Goal: Use online tool/utility: Utilize a website feature to perform a specific function

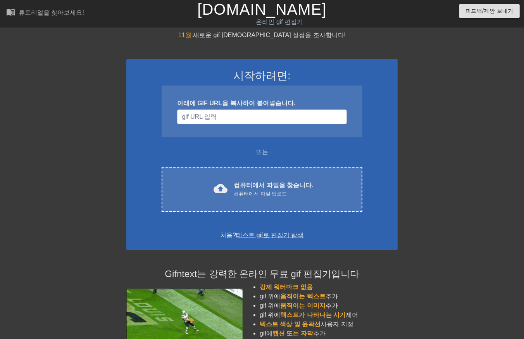
click at [278, 182] on font "컴퓨터에서 파일을 찾습니다." at bounding box center [273, 185] width 79 height 7
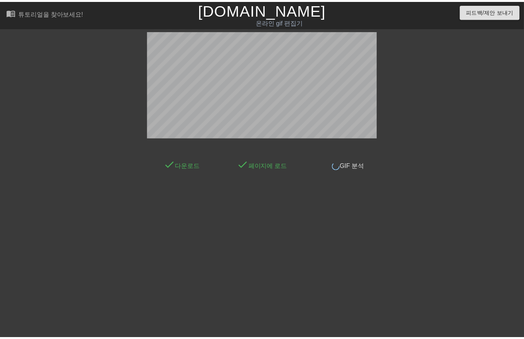
scroll to position [5, 0]
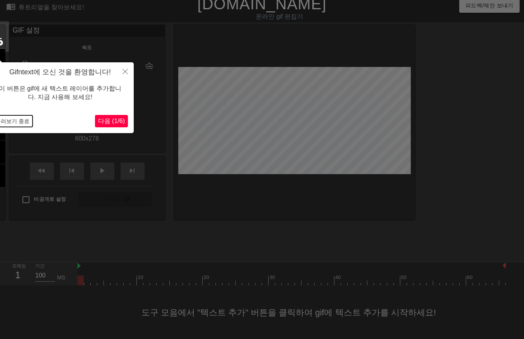
click at [17, 121] on button "둘러보기 종료" at bounding box center [12, 121] width 40 height 12
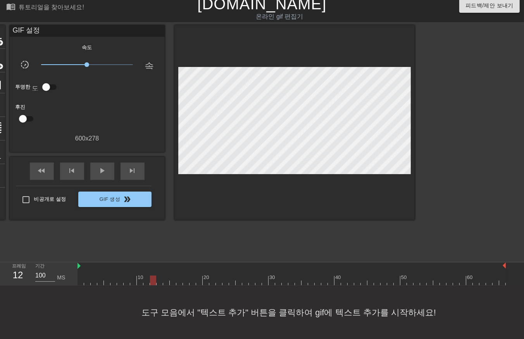
click at [152, 279] on div at bounding box center [291, 281] width 428 height 10
click at [176, 280] on div at bounding box center [291, 281] width 428 height 10
drag, startPoint x: 161, startPoint y: 277, endPoint x: 179, endPoint y: 273, distance: 18.2
click at [162, 277] on div at bounding box center [291, 281] width 428 height 10
click at [182, 273] on div at bounding box center [179, 275] width 7 height 10
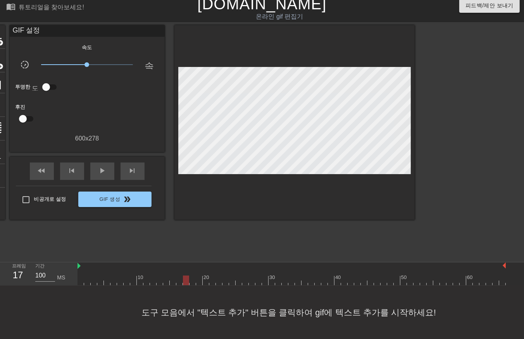
click at [184, 274] on div "10 20 30 40 50 60" at bounding box center [291, 276] width 428 height 12
drag, startPoint x: 115, startPoint y: 179, endPoint x: 125, endPoint y: 188, distance: 13.2
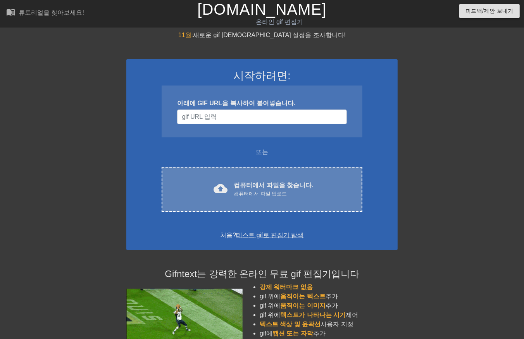
click at [297, 188] on font "컴퓨터에서 파일을 찾습니다." at bounding box center [273, 185] width 79 height 7
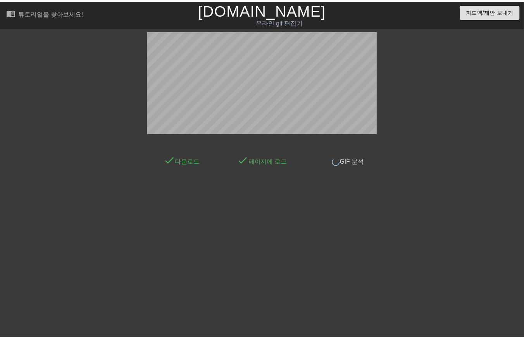
scroll to position [5, 0]
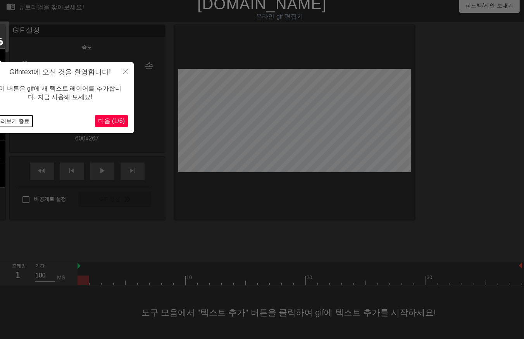
click at [14, 119] on button "둘러보기 종료" at bounding box center [12, 121] width 40 height 12
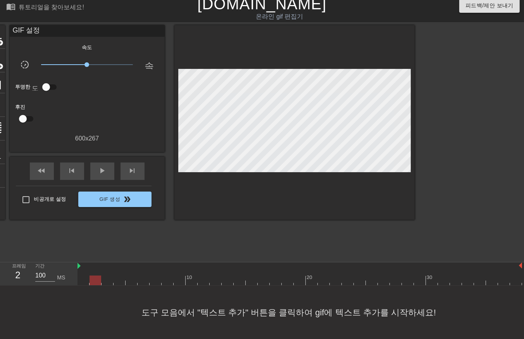
drag, startPoint x: 82, startPoint y: 283, endPoint x: 102, endPoint y: 285, distance: 19.5
click at [100, 285] on div "10 20 30" at bounding box center [299, 274] width 444 height 23
drag, startPoint x: 103, startPoint y: 282, endPoint x: 111, endPoint y: 283, distance: 7.4
click at [103, 283] on div at bounding box center [299, 281] width 444 height 10
drag, startPoint x: 119, startPoint y: 282, endPoint x: 123, endPoint y: 282, distance: 4.6
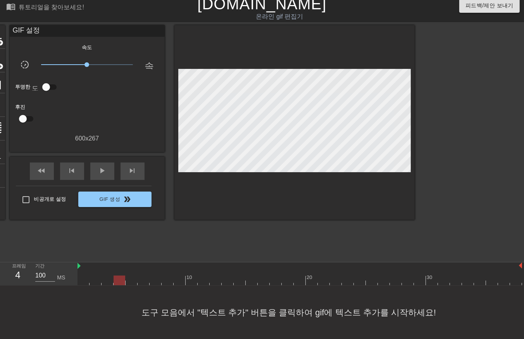
click at [119, 282] on div at bounding box center [299, 281] width 444 height 10
drag, startPoint x: 131, startPoint y: 281, endPoint x: 136, endPoint y: 281, distance: 4.6
click at [132, 281] on div at bounding box center [299, 281] width 444 height 10
click at [144, 281] on div at bounding box center [299, 281] width 444 height 10
drag, startPoint x: 142, startPoint y: 282, endPoint x: 146, endPoint y: 286, distance: 5.5
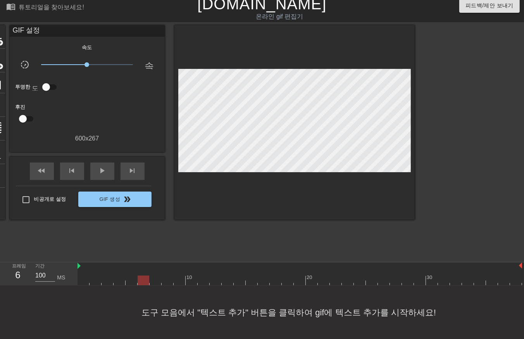
click at [146, 286] on div "menu_book 튜토리얼을 찾아보세요! Gifntext.com 온라인 gif 편집기 피드백/제안 보내기 타이틀 add_circle 이미지 a…" at bounding box center [262, 167] width 524 height 345
drag, startPoint x: 150, startPoint y: 283, endPoint x: 156, endPoint y: 284, distance: 5.9
click at [152, 284] on div at bounding box center [299, 281] width 444 height 10
click at [165, 283] on div at bounding box center [299, 281] width 444 height 10
click at [177, 281] on div at bounding box center [299, 281] width 444 height 10
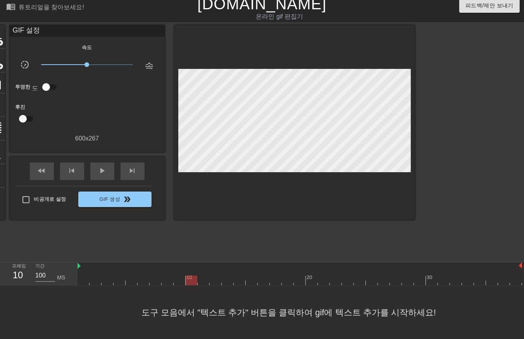
click at [193, 283] on div at bounding box center [299, 281] width 444 height 10
drag, startPoint x: 203, startPoint y: 281, endPoint x: 210, endPoint y: 281, distance: 6.6
click at [204, 281] on div at bounding box center [299, 281] width 444 height 10
drag, startPoint x: 211, startPoint y: 281, endPoint x: 225, endPoint y: 281, distance: 13.6
click at [219, 281] on div at bounding box center [299, 281] width 444 height 10
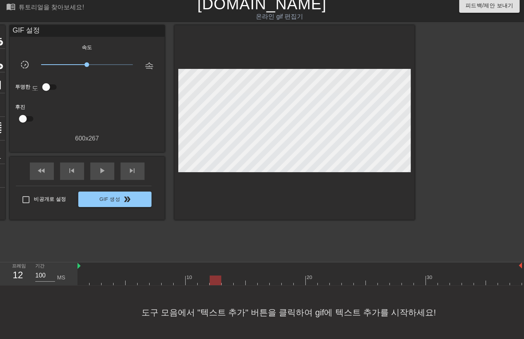
click at [237, 281] on div at bounding box center [299, 281] width 444 height 10
drag, startPoint x: 245, startPoint y: 275, endPoint x: 250, endPoint y: 275, distance: 5.1
click at [248, 275] on div "10 20 30" at bounding box center [299, 274] width 444 height 23
drag, startPoint x: 260, startPoint y: 274, endPoint x: 271, endPoint y: 273, distance: 11.7
click at [261, 274] on div at bounding box center [264, 275] width 12 height 10
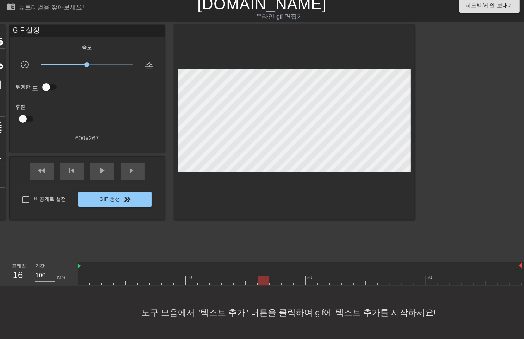
drag, startPoint x: 271, startPoint y: 274, endPoint x: 275, endPoint y: 274, distance: 4.0
click at [273, 274] on div at bounding box center [276, 275] width 12 height 10
drag, startPoint x: 281, startPoint y: 274, endPoint x: 301, endPoint y: 272, distance: 20.2
click at [286, 274] on div "10 20 30" at bounding box center [299, 276] width 444 height 12
click at [299, 274] on div at bounding box center [300, 275] width 12 height 10
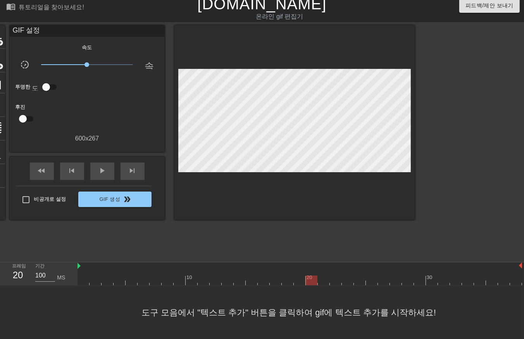
click at [309, 280] on div at bounding box center [299, 281] width 444 height 10
click at [141, 284] on div at bounding box center [299, 281] width 444 height 10
drag, startPoint x: 154, startPoint y: 281, endPoint x: 165, endPoint y: 280, distance: 11.2
click at [155, 281] on div at bounding box center [299, 281] width 444 height 10
click at [167, 280] on div at bounding box center [299, 281] width 444 height 10
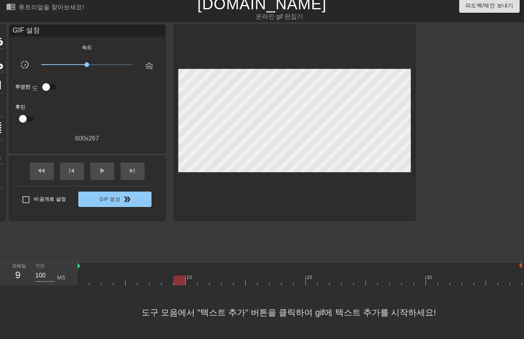
drag, startPoint x: 176, startPoint y: 280, endPoint x: 180, endPoint y: 281, distance: 4.8
click at [179, 281] on div at bounding box center [299, 281] width 444 height 10
drag, startPoint x: 191, startPoint y: 280, endPoint x: 201, endPoint y: 281, distance: 10.5
click at [191, 280] on div at bounding box center [299, 281] width 444 height 10
drag, startPoint x: 200, startPoint y: 279, endPoint x: 208, endPoint y: 278, distance: 8.2
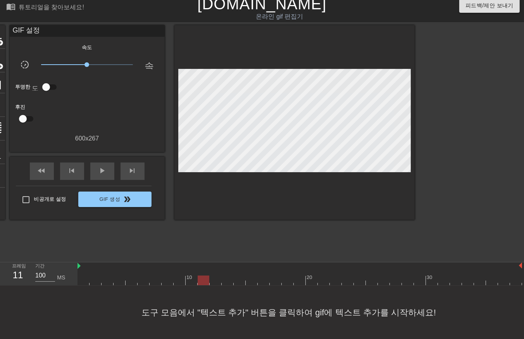
click at [201, 280] on div at bounding box center [299, 281] width 444 height 10
click at [214, 281] on div at bounding box center [299, 281] width 444 height 10
drag, startPoint x: 224, startPoint y: 280, endPoint x: 231, endPoint y: 280, distance: 7.0
click at [225, 280] on div at bounding box center [299, 281] width 444 height 10
click at [236, 279] on div at bounding box center [299, 281] width 444 height 10
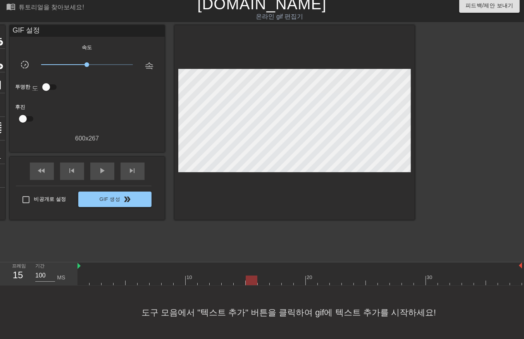
drag, startPoint x: 249, startPoint y: 280, endPoint x: 260, endPoint y: 281, distance: 11.3
click at [250, 280] on div at bounding box center [299, 281] width 444 height 10
click at [262, 280] on div at bounding box center [299, 281] width 444 height 10
click at [274, 281] on div at bounding box center [299, 281] width 444 height 10
click at [285, 281] on div at bounding box center [299, 281] width 444 height 10
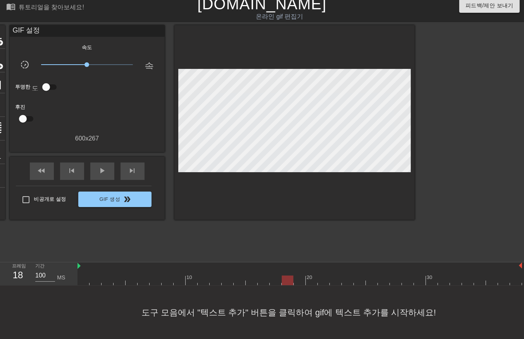
click at [296, 278] on div at bounding box center [299, 281] width 444 height 10
click at [310, 277] on div at bounding box center [299, 281] width 444 height 10
drag, startPoint x: 134, startPoint y: 284, endPoint x: 138, endPoint y: 284, distance: 4.6
click at [134, 284] on div at bounding box center [299, 281] width 444 height 10
click at [142, 282] on div at bounding box center [299, 281] width 444 height 10
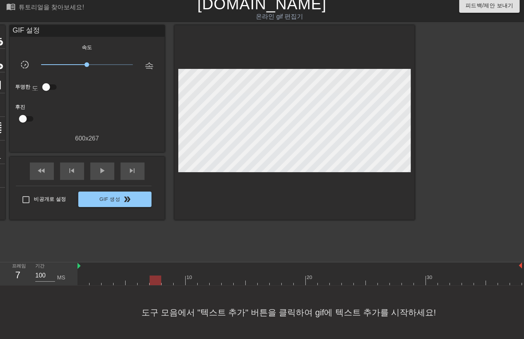
drag, startPoint x: 158, startPoint y: 283, endPoint x: 173, endPoint y: 286, distance: 15.7
click at [160, 285] on div at bounding box center [299, 281] width 444 height 10
click at [169, 283] on div at bounding box center [299, 281] width 444 height 10
drag, startPoint x: 177, startPoint y: 279, endPoint x: 181, endPoint y: 284, distance: 6.1
click at [181, 284] on div at bounding box center [299, 281] width 444 height 10
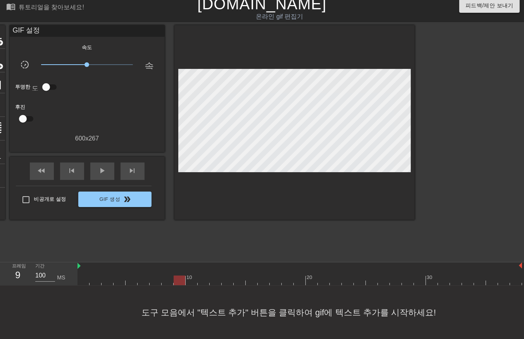
drag, startPoint x: 189, startPoint y: 280, endPoint x: 191, endPoint y: 284, distance: 4.3
click at [191, 284] on div at bounding box center [299, 281] width 444 height 10
click at [203, 282] on div at bounding box center [299, 281] width 444 height 10
drag, startPoint x: 211, startPoint y: 277, endPoint x: 212, endPoint y: 281, distance: 4.0
click at [212, 281] on div at bounding box center [299, 281] width 444 height 10
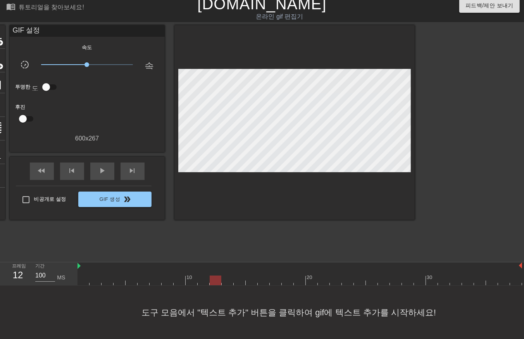
click at [225, 282] on div at bounding box center [299, 281] width 444 height 10
drag, startPoint x: 239, startPoint y: 279, endPoint x: 245, endPoint y: 281, distance: 6.3
click at [243, 283] on div at bounding box center [299, 281] width 444 height 10
drag, startPoint x: 249, startPoint y: 279, endPoint x: 262, endPoint y: 279, distance: 13.6
click at [253, 284] on div at bounding box center [299, 281] width 444 height 10
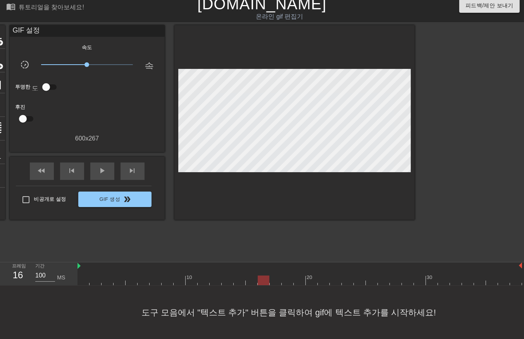
drag, startPoint x: 263, startPoint y: 277, endPoint x: 267, endPoint y: 281, distance: 5.5
click at [265, 281] on div at bounding box center [299, 281] width 444 height 10
click at [272, 281] on div at bounding box center [299, 281] width 444 height 10
click at [287, 283] on div at bounding box center [299, 281] width 444 height 10
click at [298, 278] on div at bounding box center [299, 281] width 444 height 10
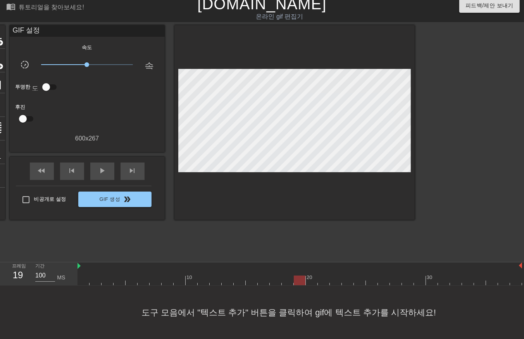
click at [309, 278] on div at bounding box center [299, 281] width 444 height 10
click at [322, 277] on div at bounding box center [299, 281] width 444 height 10
drag, startPoint x: 221, startPoint y: 209, endPoint x: 219, endPoint y: 195, distance: 15.0
click at [217, 193] on div at bounding box center [294, 122] width 240 height 195
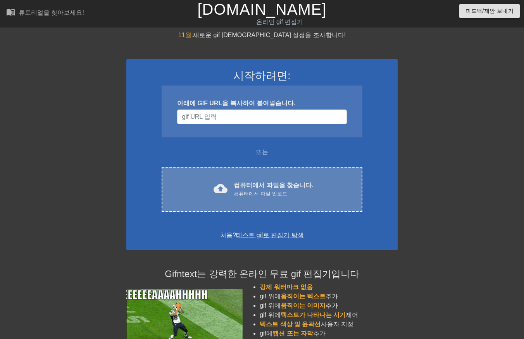
scroll to position [5, 0]
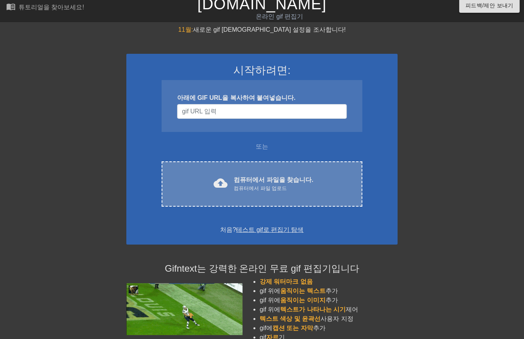
click at [297, 177] on font "컴퓨터에서 파일을 찾습니다." at bounding box center [273, 180] width 79 height 7
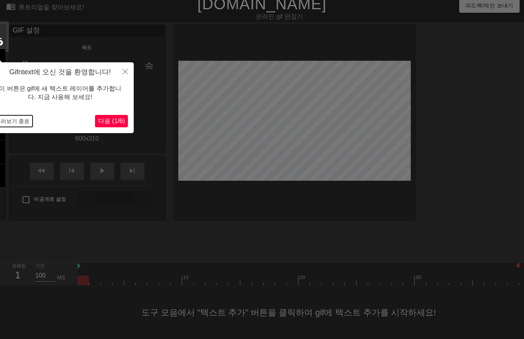
click at [15, 119] on button "둘러보기 종료" at bounding box center [12, 121] width 40 height 12
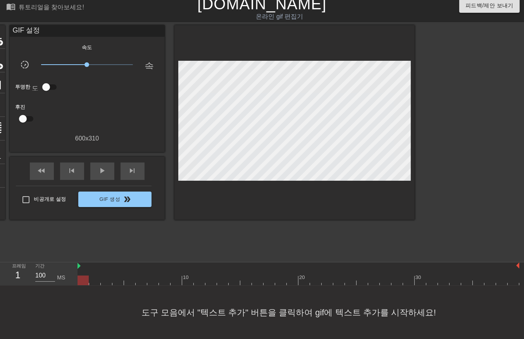
click at [91, 281] on div at bounding box center [298, 281] width 442 height 10
drag, startPoint x: 106, startPoint y: 282, endPoint x: 114, endPoint y: 282, distance: 7.4
click at [107, 282] on div at bounding box center [298, 281] width 442 height 10
click at [124, 283] on div at bounding box center [298, 281] width 442 height 10
click at [134, 283] on div at bounding box center [129, 281] width 11 height 10
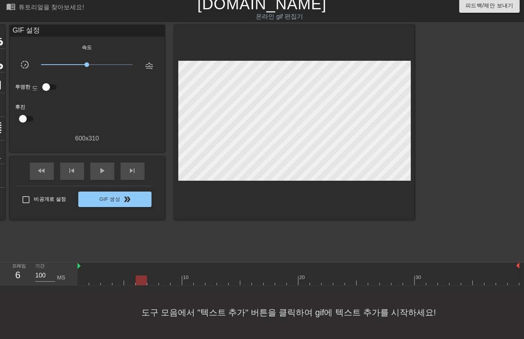
click at [138, 281] on div at bounding box center [298, 281] width 442 height 10
click at [143, 281] on div at bounding box center [141, 281] width 11 height 10
click at [289, 282] on div at bounding box center [298, 281] width 442 height 10
click at [283, 281] on div at bounding box center [298, 281] width 442 height 10
click at [268, 281] on div at bounding box center [298, 281] width 442 height 10
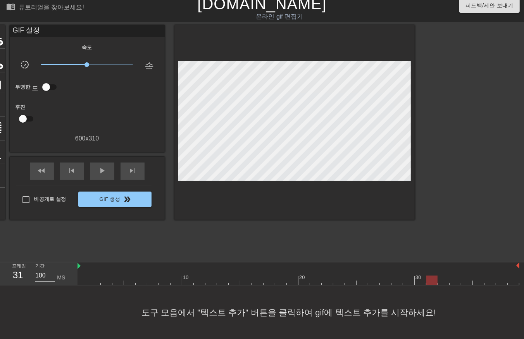
drag, startPoint x: 142, startPoint y: 281, endPoint x: 428, endPoint y: 282, distance: 286.0
click at [428, 282] on div at bounding box center [298, 281] width 442 height 10
drag, startPoint x: 160, startPoint y: 196, endPoint x: 170, endPoint y: 196, distance: 9.7
click at [172, 195] on div "타이틀 add_circle 이미지 add_circle 멀떠구니 photo_size_select_large 도움말 키보드 GIF 설정 속도 sl…" at bounding box center [199, 122] width 430 height 195
click at [142, 282] on div at bounding box center [298, 281] width 442 height 10
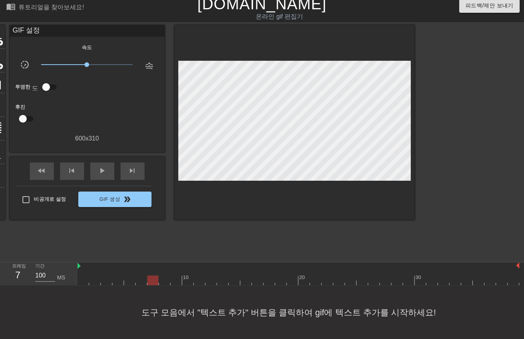
click at [152, 282] on div at bounding box center [298, 281] width 442 height 10
click at [163, 281] on div at bounding box center [298, 281] width 442 height 10
click at [179, 280] on div at bounding box center [298, 281] width 442 height 10
click at [188, 281] on div at bounding box center [298, 281] width 442 height 10
click at [198, 284] on div at bounding box center [298, 281] width 442 height 10
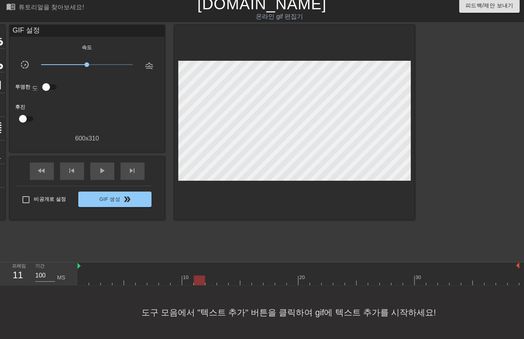
drag, startPoint x: 208, startPoint y: 281, endPoint x: 214, endPoint y: 282, distance: 5.5
click at [208, 281] on div at bounding box center [298, 281] width 442 height 10
click at [221, 281] on div at bounding box center [298, 281] width 442 height 10
drag, startPoint x: 232, startPoint y: 280, endPoint x: 238, endPoint y: 281, distance: 6.2
click at [232, 280] on div at bounding box center [298, 281] width 442 height 10
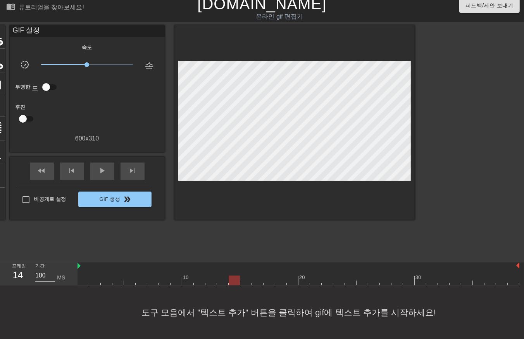
click at [246, 282] on div at bounding box center [298, 281] width 442 height 10
drag, startPoint x: 258, startPoint y: 283, endPoint x: 265, endPoint y: 283, distance: 7.4
click at [258, 283] on div at bounding box center [298, 281] width 442 height 10
drag, startPoint x: 267, startPoint y: 281, endPoint x: 276, endPoint y: 278, distance: 10.2
click at [268, 281] on div at bounding box center [298, 281] width 442 height 10
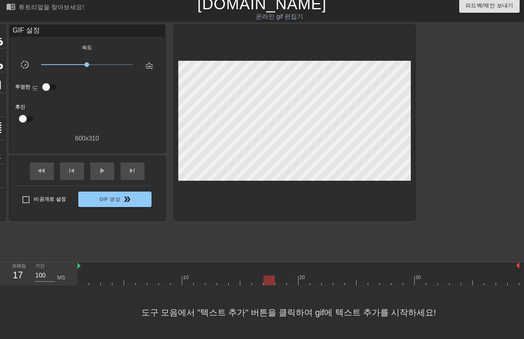
click at [281, 279] on div at bounding box center [298, 281] width 442 height 10
click at [291, 280] on div at bounding box center [298, 281] width 442 height 10
click at [303, 281] on div at bounding box center [298, 281] width 442 height 10
click at [315, 280] on div at bounding box center [298, 281] width 442 height 10
drag, startPoint x: 325, startPoint y: 277, endPoint x: 338, endPoint y: 282, distance: 13.7
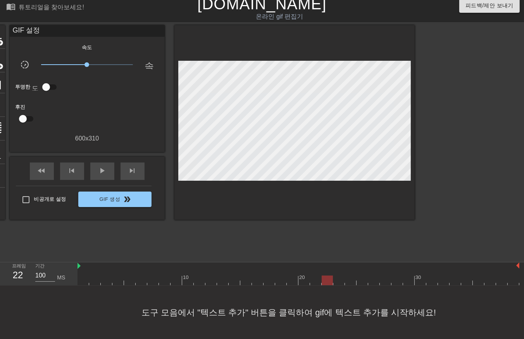
click at [327, 277] on div at bounding box center [298, 281] width 442 height 10
drag, startPoint x: 338, startPoint y: 282, endPoint x: 342, endPoint y: 279, distance: 4.2
click at [339, 282] on div at bounding box center [298, 281] width 442 height 10
drag, startPoint x: 349, startPoint y: 277, endPoint x: 362, endPoint y: 278, distance: 12.4
click at [349, 278] on div at bounding box center [298, 281] width 442 height 10
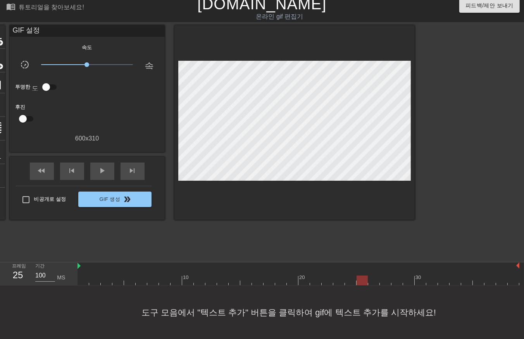
click at [362, 278] on div at bounding box center [298, 281] width 442 height 10
click at [374, 281] on div at bounding box center [298, 281] width 442 height 10
drag, startPoint x: 383, startPoint y: 279, endPoint x: 389, endPoint y: 280, distance: 6.6
click at [383, 280] on div at bounding box center [298, 281] width 442 height 10
click at [394, 280] on div at bounding box center [298, 281] width 442 height 10
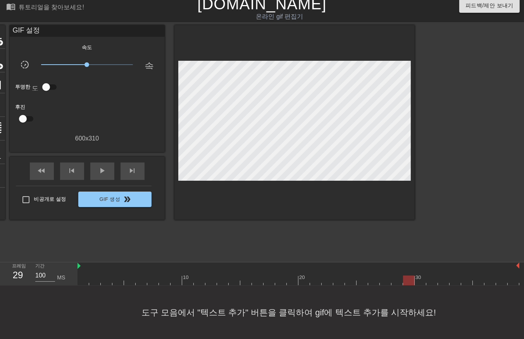
drag, startPoint x: 408, startPoint y: 278, endPoint x: 431, endPoint y: 284, distance: 23.2
click at [417, 283] on div at bounding box center [298, 281] width 442 height 10
click at [419, 283] on div at bounding box center [420, 281] width 11 height 10
drag, startPoint x: 420, startPoint y: 284, endPoint x: 424, endPoint y: 284, distance: 4.3
click at [420, 285] on div "10 20 30" at bounding box center [298, 274] width 442 height 23
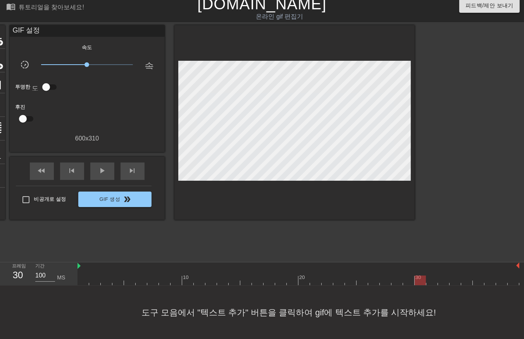
click at [431, 278] on div at bounding box center [298, 281] width 442 height 10
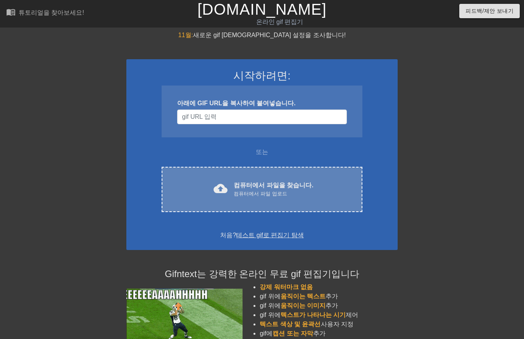
scroll to position [5, 0]
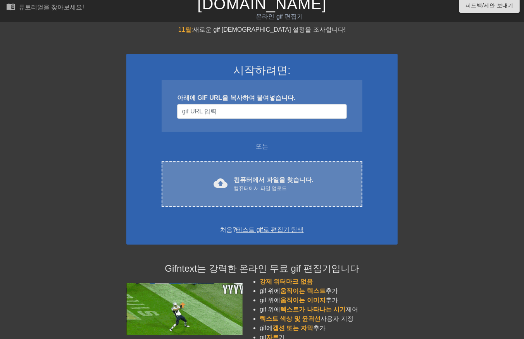
click at [268, 179] on font "컴퓨터에서 파일을 찾습니다." at bounding box center [273, 180] width 79 height 7
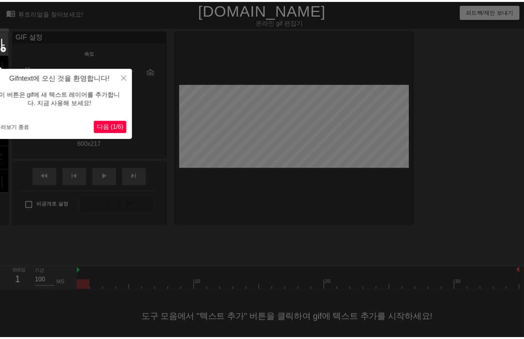
scroll to position [12, 0]
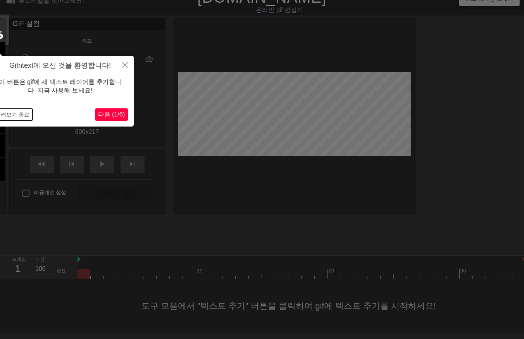
click at [12, 114] on button "둘러보기 종료" at bounding box center [12, 115] width 40 height 12
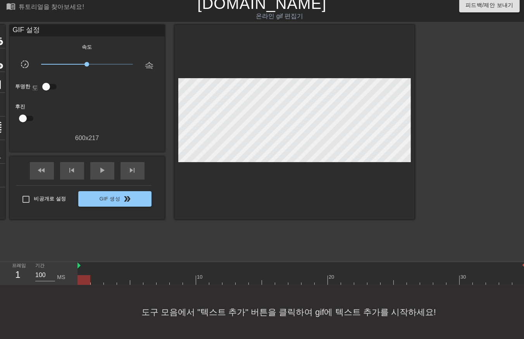
click at [9, 114] on div "타이틀 add_circle 이미지 add_circle 멀떠구니 photo_size_select_large 도움말 키보드 GIF 설정 속도 sl…" at bounding box center [199, 122] width 430 height 195
click at [18, 113] on input "checkbox" at bounding box center [23, 118] width 44 height 15
checkbox input "true"
click at [293, 331] on div "도구 모음에서 "텍스트 추가" 버튼을 클릭하여 gif에 텍스트 추가를 시작하세요!" at bounding box center [262, 313] width 524 height 54
click at [100, 166] on span "play_arrow" at bounding box center [102, 170] width 9 height 9
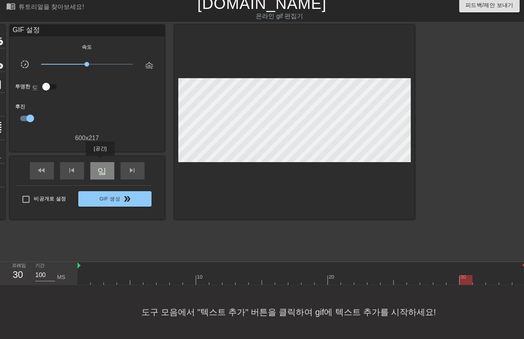
click at [100, 166] on span "일시 중지" at bounding box center [102, 170] width 9 height 9
click at [70, 166] on span "skip_previous" at bounding box center [71, 170] width 9 height 9
click at [67, 165] on div "skip_previous" at bounding box center [72, 170] width 24 height 17
click at [66, 167] on div "skip_previous" at bounding box center [72, 170] width 24 height 17
click at [105, 168] on span "play_arrow" at bounding box center [102, 170] width 9 height 9
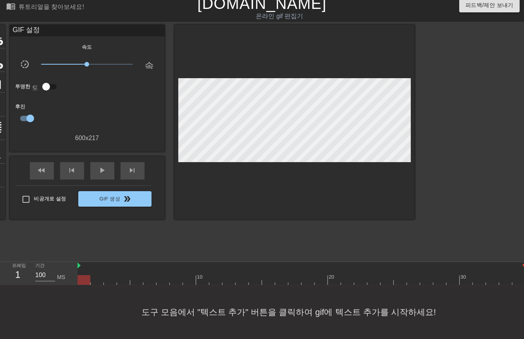
drag, startPoint x: 80, startPoint y: 272, endPoint x: 77, endPoint y: 268, distance: 5.1
click at [79, 275] on div at bounding box center [301, 280] width 448 height 10
click at [76, 265] on div "프레임 1 기간 100 MS" at bounding box center [38, 273] width 77 height 23
drag, startPoint x: 82, startPoint y: 271, endPoint x: 81, endPoint y: 300, distance: 28.7
click at [50, 298] on div "menu_book 튜토리얼을 찾아보세요! Gifntext.com 온라인 gif 편집기 피드백/제안 보내기 타이틀 add_circle 이미지 a…" at bounding box center [262, 166] width 524 height 345
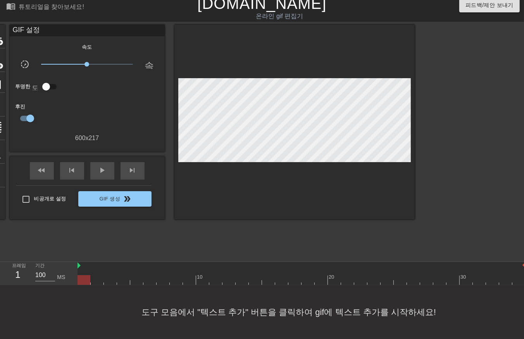
drag, startPoint x: 489, startPoint y: 272, endPoint x: 82, endPoint y: 288, distance: 406.8
click at [82, 289] on div "menu_book 튜토리얼을 찾아보세요! Gifntext.com 온라인 gif 편집기 피드백/제안 보내기 타이틀 add_circle 이미지 a…" at bounding box center [262, 166] width 524 height 345
click at [506, 276] on div at bounding box center [301, 280] width 448 height 10
click at [491, 275] on div at bounding box center [301, 280] width 448 height 10
drag, startPoint x: 483, startPoint y: 275, endPoint x: 450, endPoint y: 275, distance: 32.9
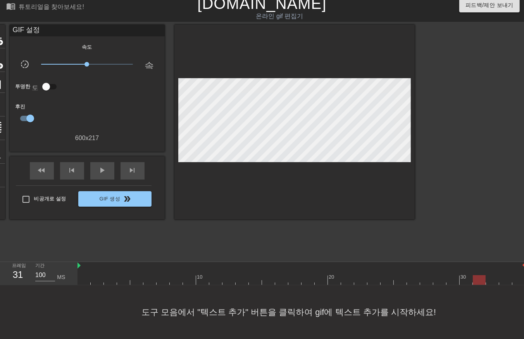
click at [483, 275] on div at bounding box center [301, 280] width 448 height 10
click at [188, 275] on div at bounding box center [301, 280] width 448 height 10
click at [200, 275] on div at bounding box center [301, 280] width 448 height 10
drag, startPoint x: 188, startPoint y: 274, endPoint x: 179, endPoint y: 280, distance: 10.0
click at [184, 277] on div at bounding box center [301, 280] width 448 height 10
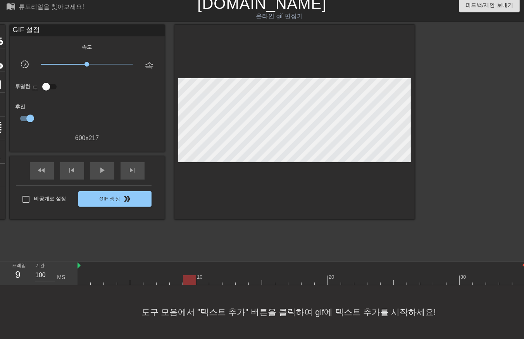
click at [177, 275] on div at bounding box center [301, 280] width 448 height 10
click at [165, 275] on div at bounding box center [301, 280] width 448 height 10
click at [148, 275] on div at bounding box center [301, 280] width 448 height 10
click at [134, 270] on div at bounding box center [136, 275] width 13 height 10
click at [505, 275] on div at bounding box center [301, 280] width 448 height 10
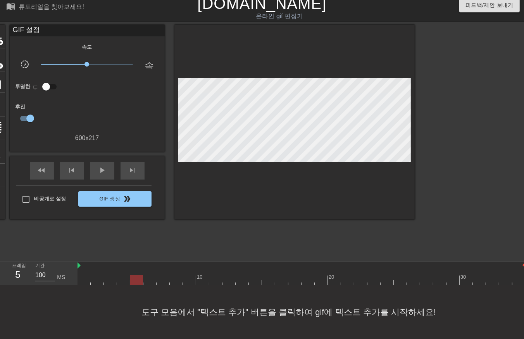
click at [136, 276] on div at bounding box center [301, 280] width 448 height 10
click at [121, 275] on div at bounding box center [301, 280] width 448 height 10
click at [517, 275] on div at bounding box center [301, 280] width 448 height 10
click at [504, 276] on div at bounding box center [301, 280] width 448 height 10
click at [491, 275] on div at bounding box center [301, 280] width 448 height 10
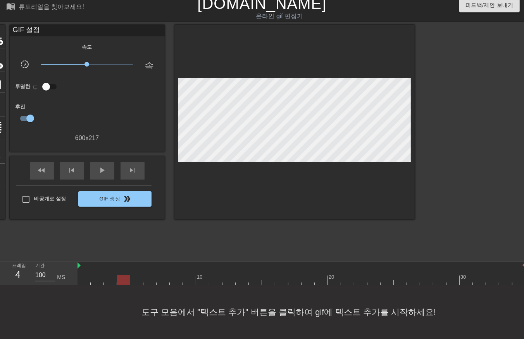
click at [121, 275] on div at bounding box center [301, 280] width 448 height 10
click at [132, 275] on div at bounding box center [301, 280] width 448 height 10
click at [110, 277] on div at bounding box center [301, 280] width 448 height 10
click at [516, 275] on div at bounding box center [301, 280] width 448 height 10
click at [503, 275] on div at bounding box center [301, 280] width 448 height 10
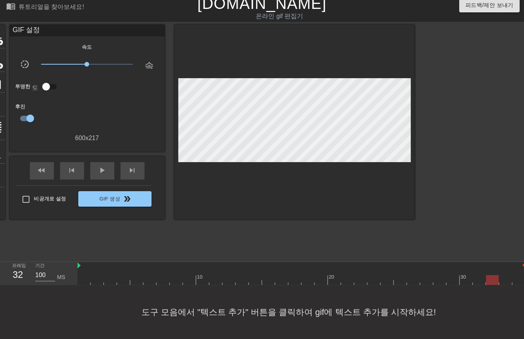
click at [490, 275] on div at bounding box center [301, 280] width 448 height 10
click at [478, 275] on div at bounding box center [301, 280] width 448 height 10
drag, startPoint x: 466, startPoint y: 272, endPoint x: 459, endPoint y: 276, distance: 8.4
click at [464, 275] on div at bounding box center [301, 280] width 448 height 10
drag, startPoint x: 452, startPoint y: 274, endPoint x: 440, endPoint y: 275, distance: 11.8
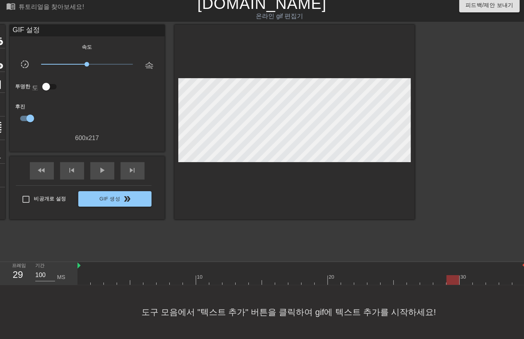
click at [451, 275] on div at bounding box center [301, 280] width 448 height 10
drag, startPoint x: 436, startPoint y: 274, endPoint x: 433, endPoint y: 277, distance: 4.4
click at [436, 275] on div at bounding box center [301, 280] width 448 height 10
click at [423, 275] on div at bounding box center [301, 280] width 448 height 10
click at [411, 275] on div at bounding box center [301, 280] width 448 height 10
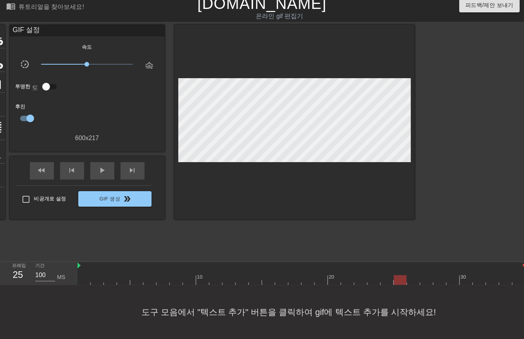
drag, startPoint x: 397, startPoint y: 271, endPoint x: 392, endPoint y: 277, distance: 7.1
click at [398, 275] on div at bounding box center [301, 280] width 448 height 10
click at [386, 275] on div at bounding box center [301, 280] width 448 height 10
click at [373, 276] on div at bounding box center [301, 280] width 448 height 10
click at [356, 275] on div at bounding box center [301, 280] width 448 height 10
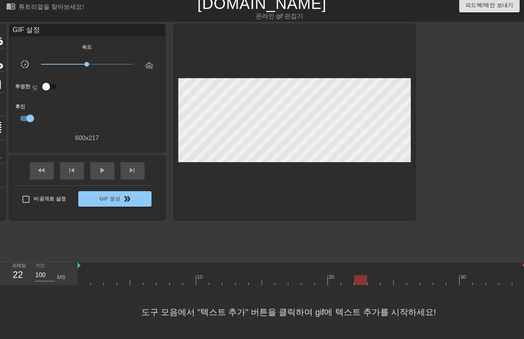
click at [346, 275] on div at bounding box center [301, 280] width 448 height 10
click at [331, 275] on div at bounding box center [301, 280] width 448 height 10
click at [320, 275] on div at bounding box center [301, 280] width 448 height 10
click at [305, 275] on div at bounding box center [301, 280] width 448 height 10
click at [291, 275] on div at bounding box center [301, 280] width 448 height 10
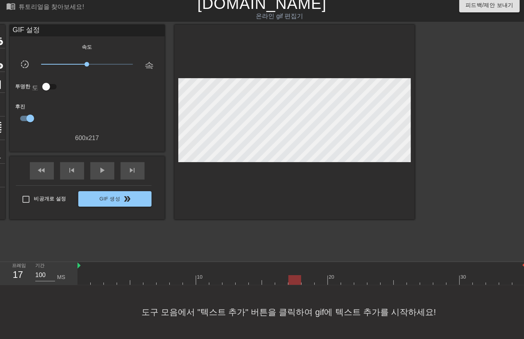
click at [279, 275] on div at bounding box center [301, 280] width 448 height 10
click at [267, 275] on div at bounding box center [301, 280] width 448 height 10
click at [252, 275] on div at bounding box center [301, 280] width 448 height 10
click at [238, 275] on div at bounding box center [301, 280] width 448 height 10
click at [226, 275] on div at bounding box center [301, 280] width 448 height 10
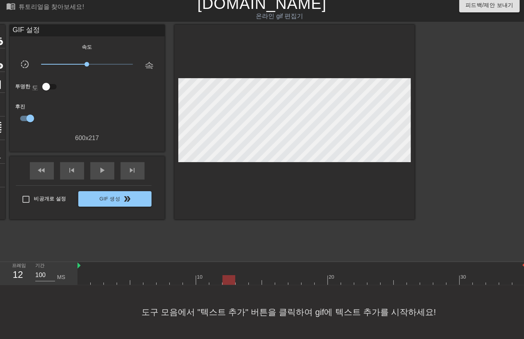
drag, startPoint x: 215, startPoint y: 272, endPoint x: 208, endPoint y: 276, distance: 7.5
click at [214, 275] on div at bounding box center [301, 280] width 448 height 10
drag, startPoint x: 201, startPoint y: 273, endPoint x: 194, endPoint y: 277, distance: 7.8
click at [198, 277] on div at bounding box center [301, 280] width 448 height 10
click at [185, 275] on div at bounding box center [301, 280] width 448 height 10
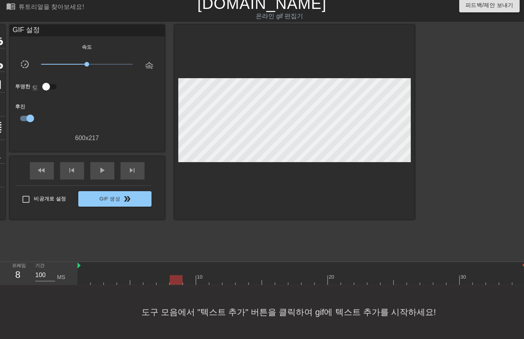
click at [173, 275] on div at bounding box center [301, 280] width 448 height 10
click at [159, 275] on div at bounding box center [301, 280] width 448 height 10
click at [148, 275] on div at bounding box center [301, 280] width 448 height 10
click at [134, 275] on div at bounding box center [301, 280] width 448 height 10
click at [122, 275] on div at bounding box center [301, 280] width 448 height 10
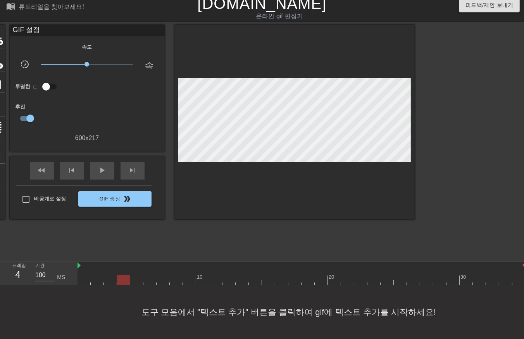
click at [106, 275] on div at bounding box center [301, 280] width 448 height 10
click at [94, 275] on div at bounding box center [301, 280] width 448 height 10
click at [80, 275] on div at bounding box center [301, 280] width 448 height 10
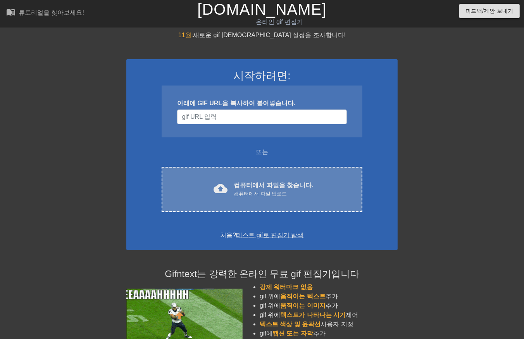
click at [266, 182] on font "컴퓨터에서 파일을 찾습니다." at bounding box center [273, 185] width 79 height 7
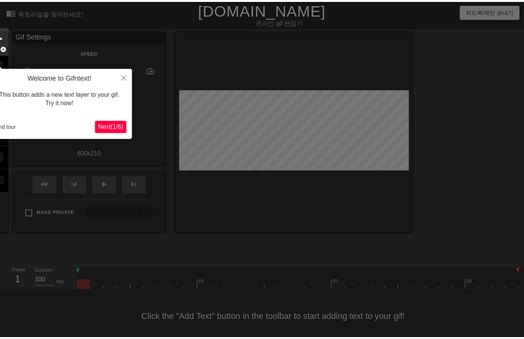
scroll to position [12, 0]
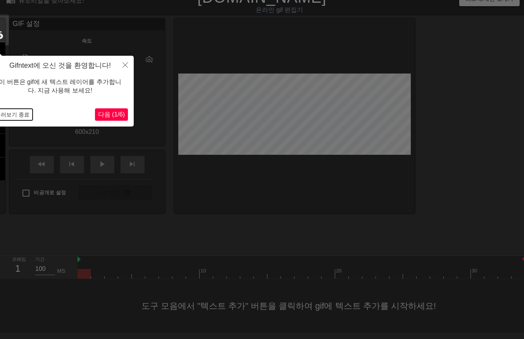
click at [16, 117] on button "둘러보기 종료" at bounding box center [12, 115] width 40 height 12
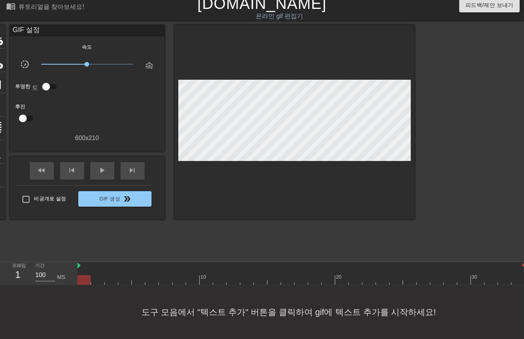
drag, startPoint x: 94, startPoint y: 273, endPoint x: 71, endPoint y: 279, distance: 23.8
click at [76, 280] on div "프레임 1 기간 100 MS 10 20 30" at bounding box center [262, 273] width 524 height 23
drag, startPoint x: 90, startPoint y: 275, endPoint x: 418, endPoint y: 273, distance: 329.0
click at [418, 275] on div at bounding box center [423, 280] width 13 height 10
click at [83, 275] on div at bounding box center [301, 280] width 448 height 10
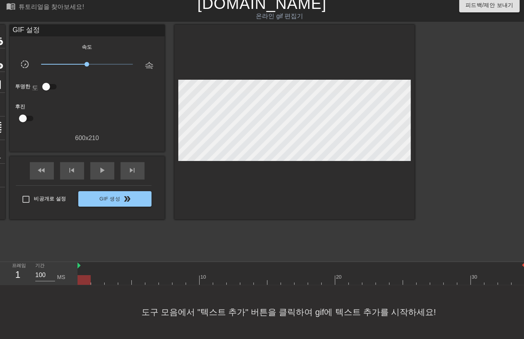
drag, startPoint x: 95, startPoint y: 275, endPoint x: 100, endPoint y: 275, distance: 4.7
click at [96, 275] on div at bounding box center [301, 280] width 448 height 10
click at [107, 275] on div at bounding box center [301, 280] width 448 height 10
click at [5, 239] on div "타이틀 add_circle 이미지 add_circle 멀떠구니 photo_size_select_large 도움말 키보드 GIF 설정 속도 sl…" at bounding box center [199, 141] width 430 height 232
click at [293, 330] on div "도구 모음에서 "텍스트 추가" 버튼을 클릭하여 gif에 텍스트 추가를 시작하세요!" at bounding box center [262, 313] width 524 height 54
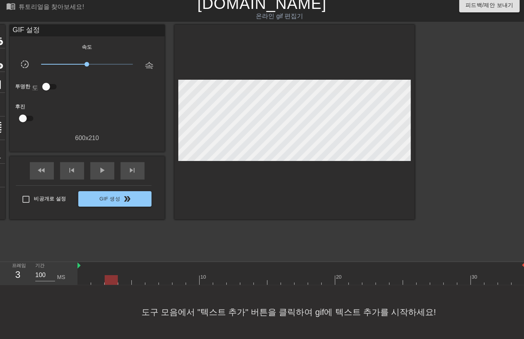
click at [83, 275] on div at bounding box center [301, 280] width 448 height 10
click at [96, 275] on div at bounding box center [301, 280] width 448 height 10
click at [112, 275] on div at bounding box center [301, 280] width 448 height 10
drag, startPoint x: 122, startPoint y: 272, endPoint x: 134, endPoint y: 271, distance: 12.0
click at [125, 275] on div at bounding box center [301, 280] width 448 height 10
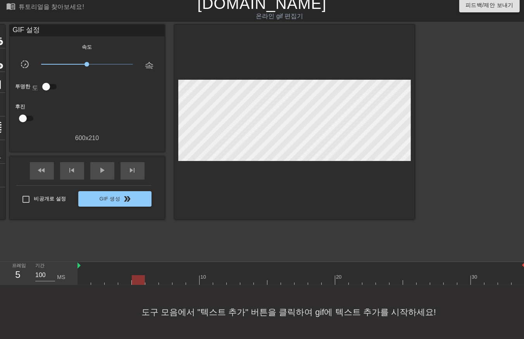
drag, startPoint x: 138, startPoint y: 272, endPoint x: 148, endPoint y: 272, distance: 9.7
click at [139, 275] on div at bounding box center [301, 280] width 448 height 10
click at [151, 275] on div at bounding box center [301, 280] width 448 height 10
drag, startPoint x: 165, startPoint y: 274, endPoint x: 172, endPoint y: 275, distance: 7.5
click at [168, 275] on div at bounding box center [301, 280] width 448 height 10
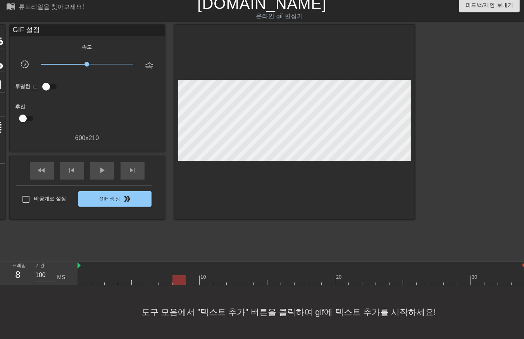
drag, startPoint x: 177, startPoint y: 273, endPoint x: 184, endPoint y: 272, distance: 6.6
click at [179, 275] on div at bounding box center [301, 280] width 448 height 10
click at [194, 275] on div at bounding box center [301, 280] width 448 height 10
click at [203, 275] on div at bounding box center [301, 280] width 448 height 10
drag, startPoint x: 218, startPoint y: 271, endPoint x: 230, endPoint y: 270, distance: 12.5
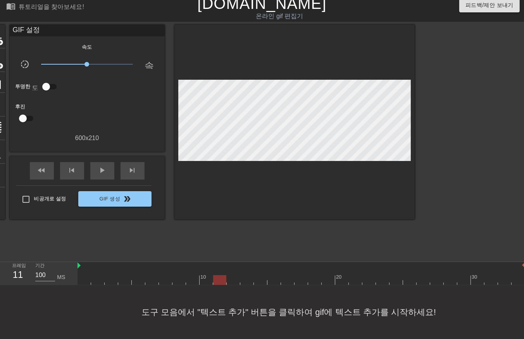
click at [218, 275] on div at bounding box center [301, 280] width 448 height 10
click at [232, 275] on div at bounding box center [301, 280] width 448 height 10
click at [249, 275] on div at bounding box center [301, 280] width 448 height 10
drag, startPoint x: 260, startPoint y: 273, endPoint x: 270, endPoint y: 272, distance: 9.3
click at [262, 275] on div at bounding box center [301, 280] width 448 height 10
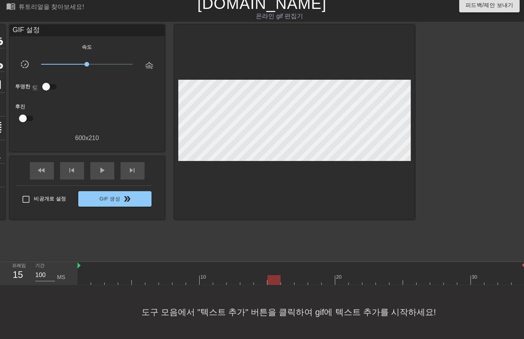
drag, startPoint x: 272, startPoint y: 273, endPoint x: 277, endPoint y: 272, distance: 5.9
click at [273, 275] on div at bounding box center [301, 280] width 448 height 10
click at [287, 275] on div at bounding box center [301, 280] width 448 height 10
drag, startPoint x: 298, startPoint y: 272, endPoint x: 303, endPoint y: 272, distance: 5.0
click at [299, 275] on div at bounding box center [301, 280] width 448 height 10
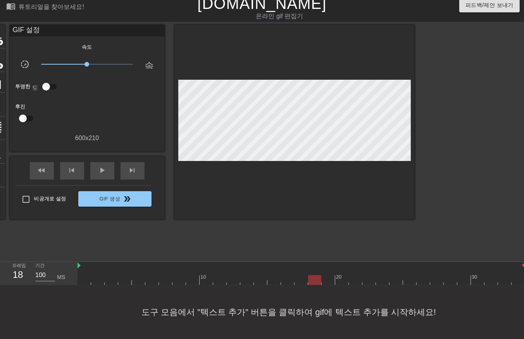
drag, startPoint x: 313, startPoint y: 274, endPoint x: 326, endPoint y: 270, distance: 13.5
click at [315, 275] on div at bounding box center [301, 280] width 448 height 10
drag, startPoint x: 326, startPoint y: 270, endPoint x: 330, endPoint y: 270, distance: 3.9
click at [328, 275] on div at bounding box center [301, 280] width 448 height 10
drag, startPoint x: 339, startPoint y: 274, endPoint x: 347, endPoint y: 272, distance: 8.4
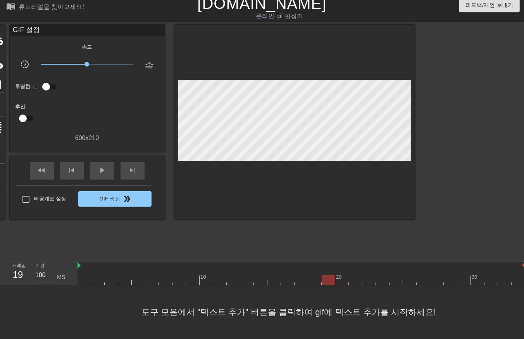
click at [341, 275] on div at bounding box center [301, 280] width 448 height 10
drag, startPoint x: 355, startPoint y: 272, endPoint x: 367, endPoint y: 274, distance: 11.7
click at [359, 275] on div at bounding box center [301, 280] width 448 height 10
drag, startPoint x: 367, startPoint y: 272, endPoint x: 376, endPoint y: 272, distance: 8.5
click at [369, 275] on div at bounding box center [301, 280] width 448 height 10
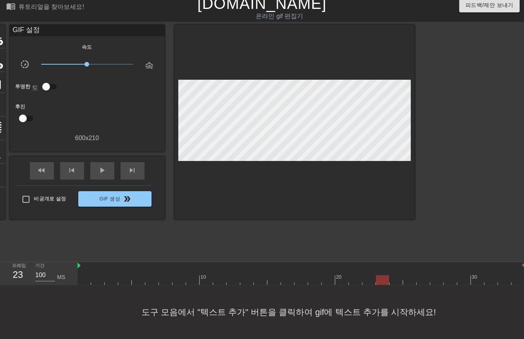
click at [382, 275] on div at bounding box center [301, 280] width 448 height 10
click at [397, 275] on div at bounding box center [301, 280] width 448 height 10
click at [406, 275] on div at bounding box center [301, 280] width 448 height 10
click at [420, 275] on div at bounding box center [301, 280] width 448 height 10
